Goal: Transaction & Acquisition: Book appointment/travel/reservation

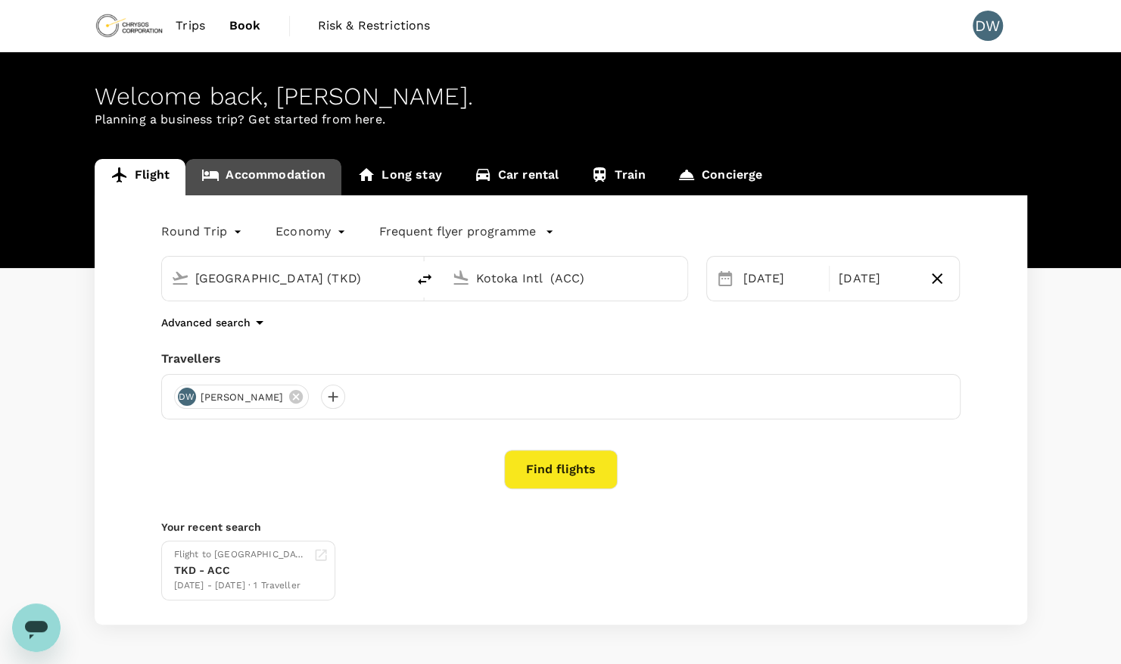
click at [286, 178] on link "Accommodation" at bounding box center [263, 177] width 156 height 36
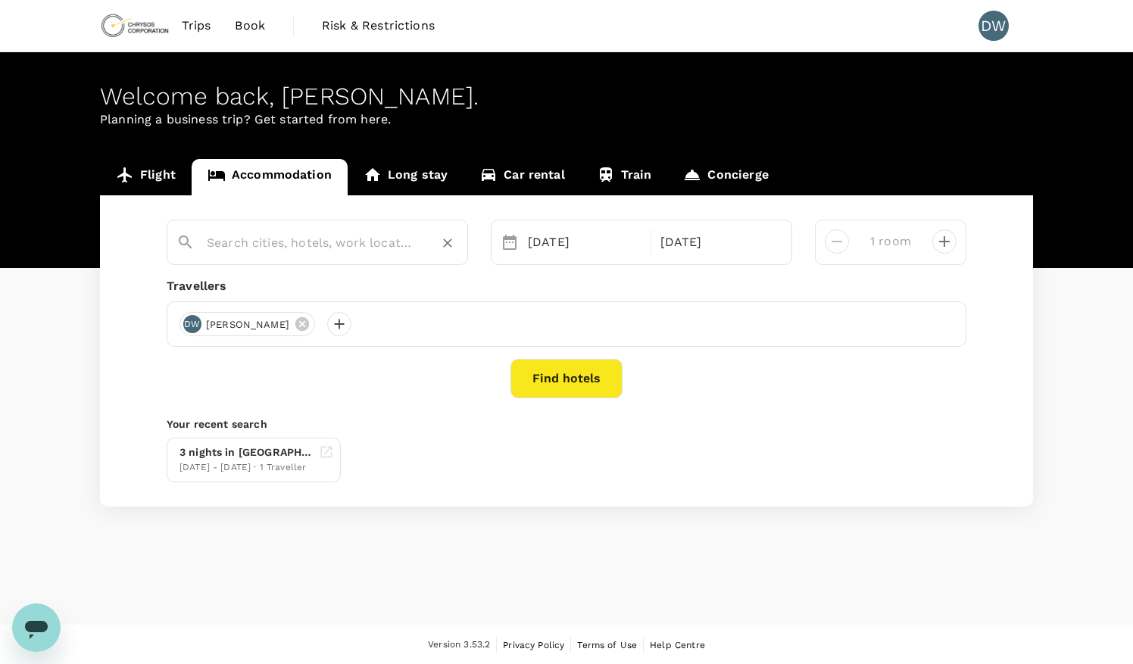
type input "[GEOGRAPHIC_DATA]"
click at [300, 240] on input "[GEOGRAPHIC_DATA]" at bounding box center [311, 242] width 209 height 23
click at [378, 235] on input "[GEOGRAPHIC_DATA]" at bounding box center [311, 242] width 209 height 23
click at [556, 375] on button "Find hotels" at bounding box center [566, 378] width 112 height 39
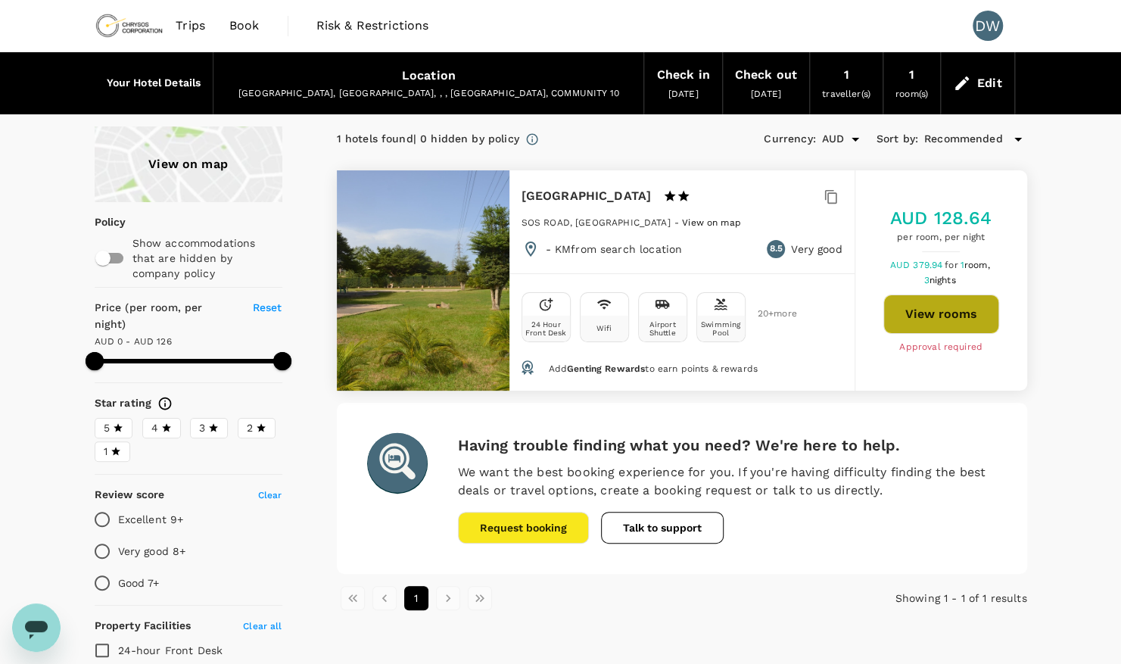
click at [946, 316] on button "View rooms" at bounding box center [941, 313] width 116 height 39
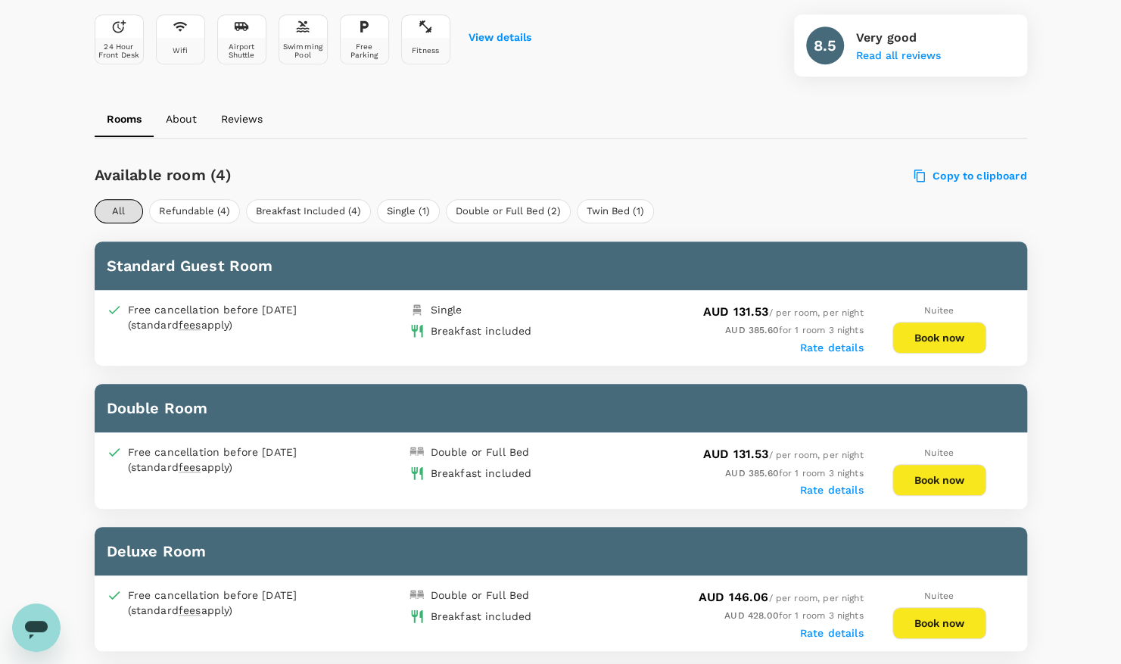
scroll to position [587, 0]
click at [949, 329] on button "Book now" at bounding box center [940, 338] width 94 height 32
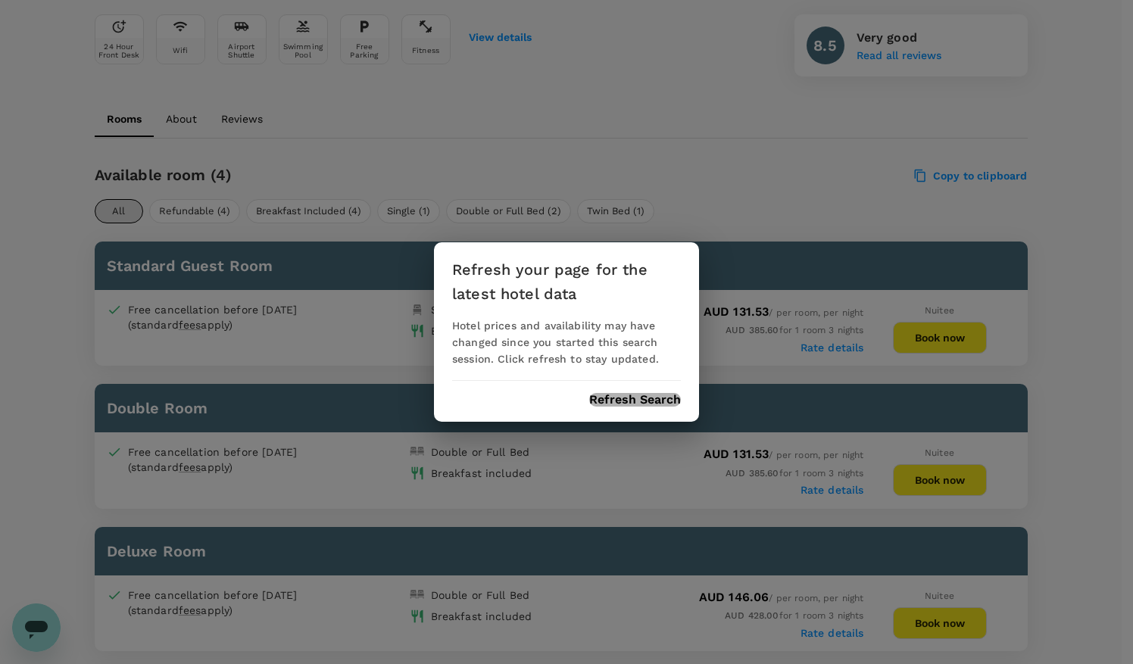
click at [628, 396] on button "Refresh Search" at bounding box center [635, 400] width 92 height 14
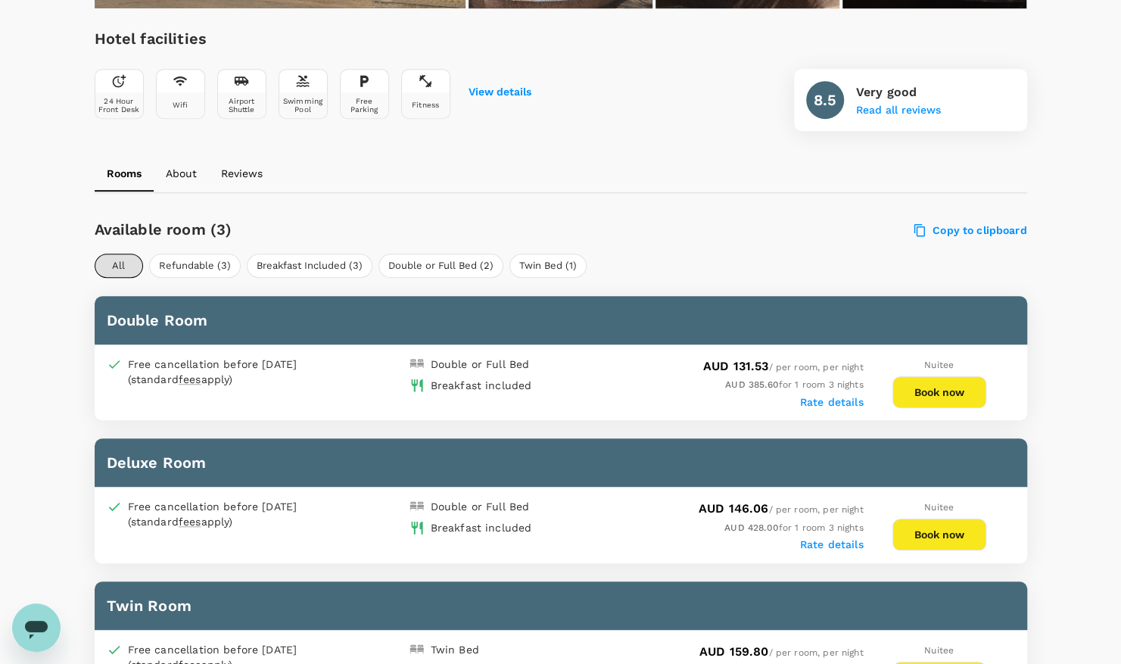
scroll to position [537, 0]
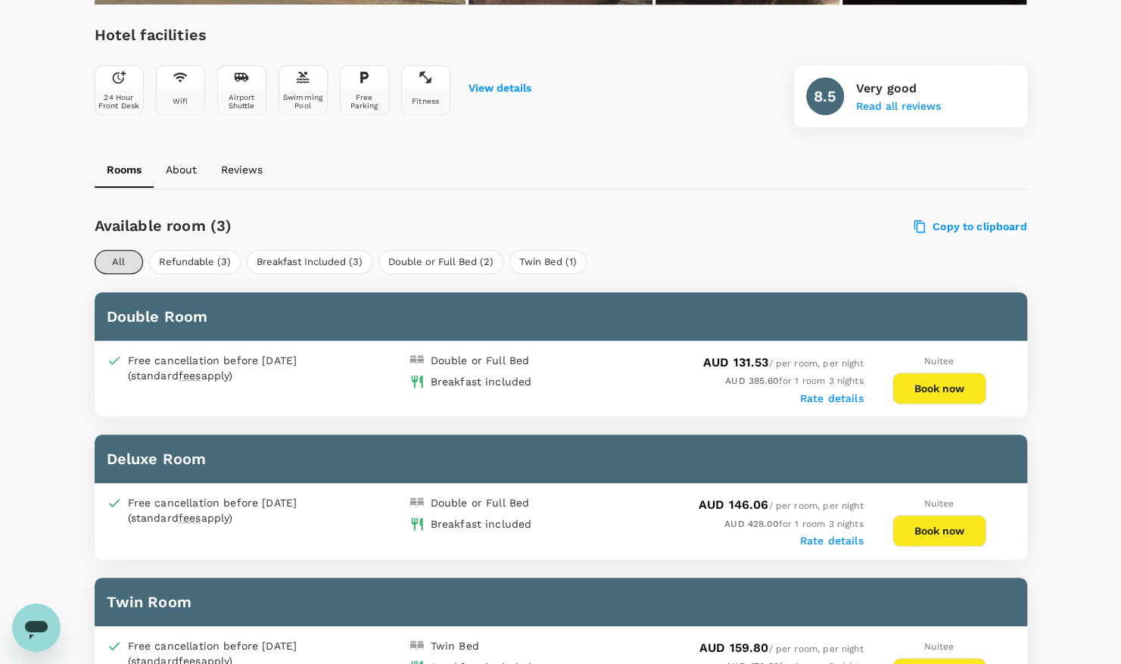
click at [1080, 295] on div "Your Hotel Details Check in 19 Oct 2025 Check out 22 Oct 2025 1 traveller(s) 1 …" at bounding box center [560, 649] width 1121 height 2268
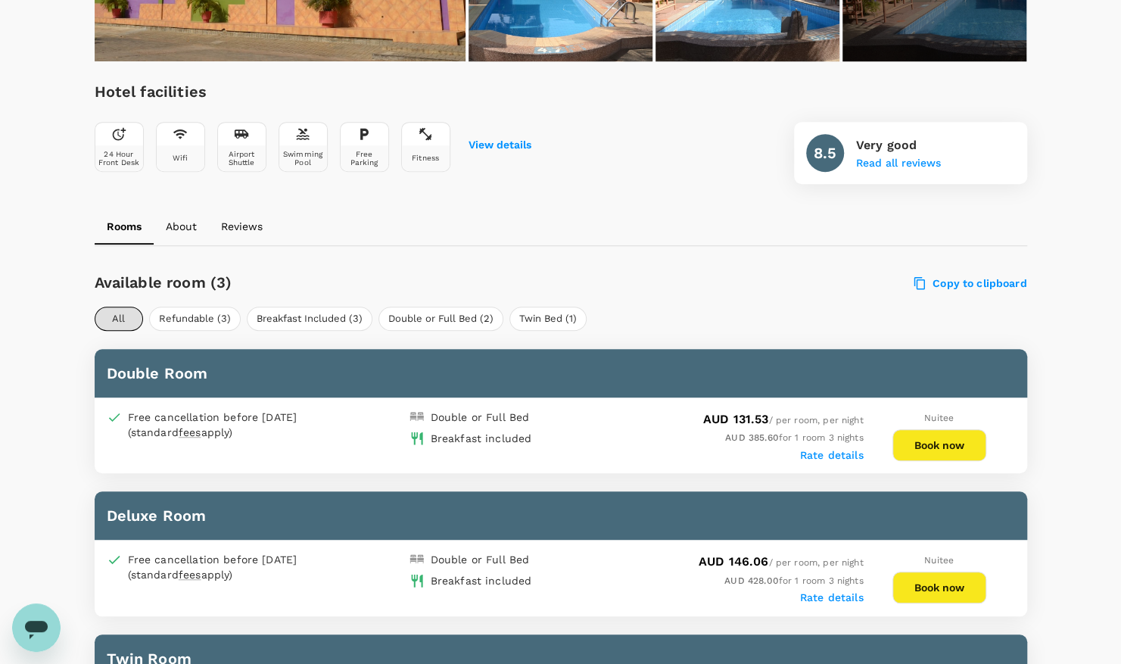
scroll to position [478, 0]
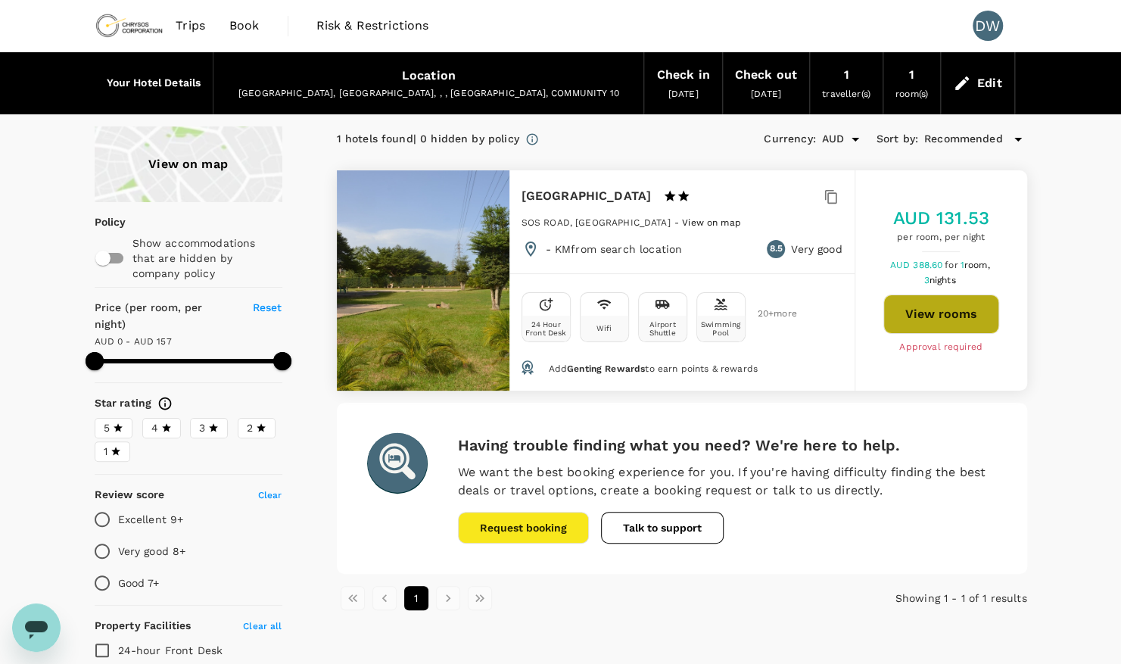
click at [936, 311] on button "View rooms" at bounding box center [941, 313] width 116 height 39
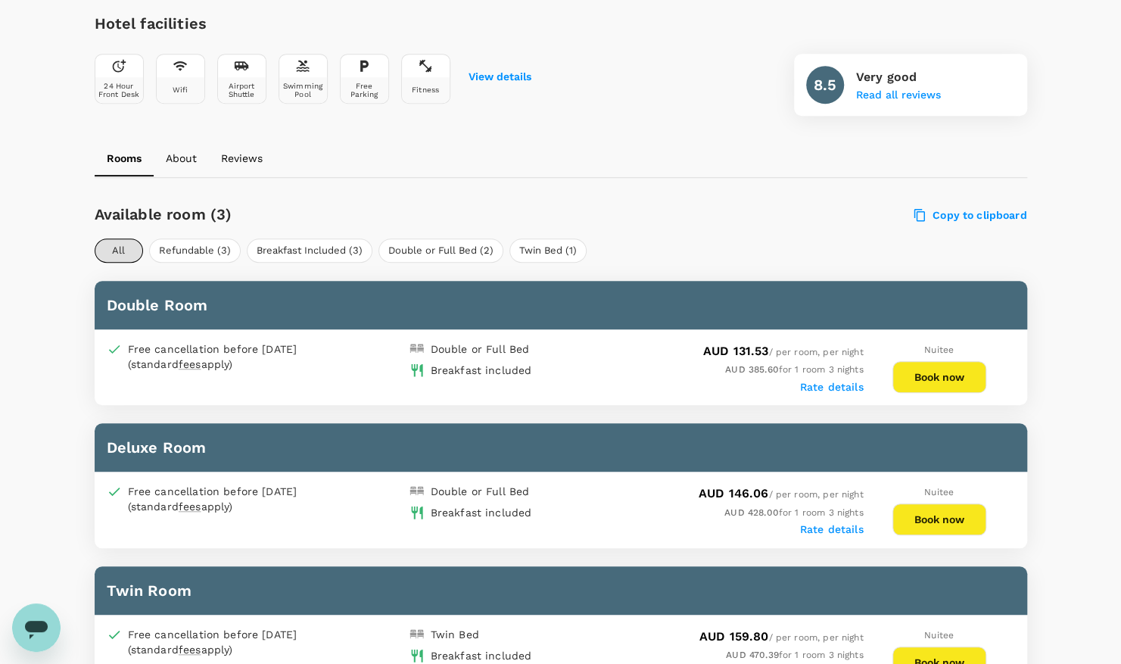
scroll to position [550, 0]
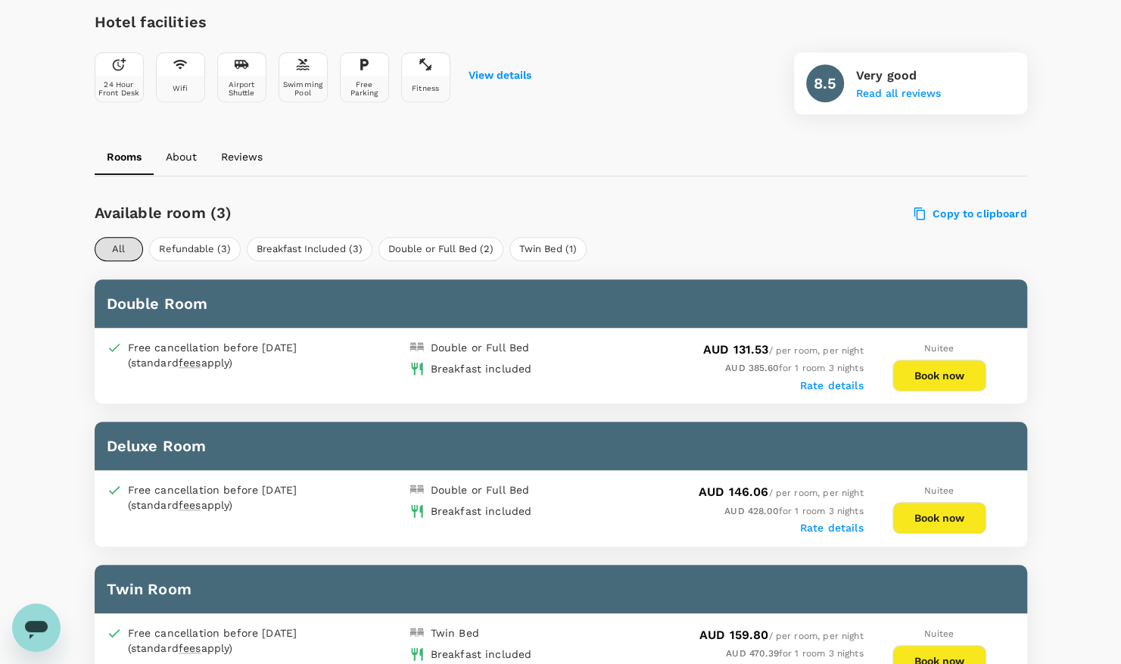
click at [942, 373] on button "Book now" at bounding box center [940, 376] width 94 height 32
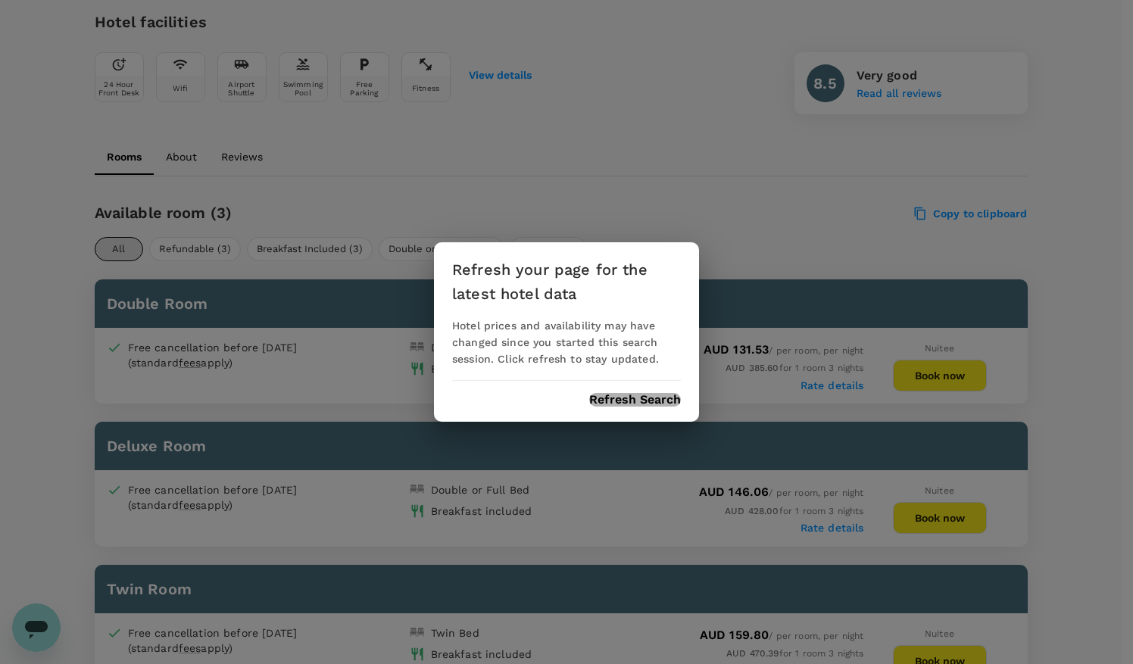
click at [665, 396] on button "Refresh Search" at bounding box center [635, 400] width 92 height 14
